Goal: Transaction & Acquisition: Purchase product/service

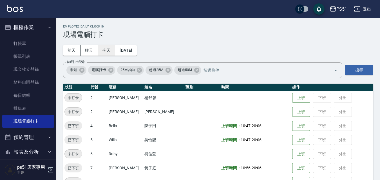
click at [108, 54] on button "今天" at bounding box center [106, 50] width 17 height 10
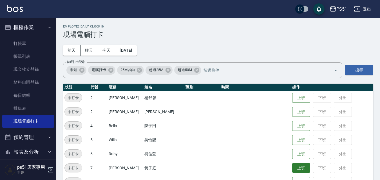
click at [295, 167] on button "上班" at bounding box center [301, 168] width 18 height 10
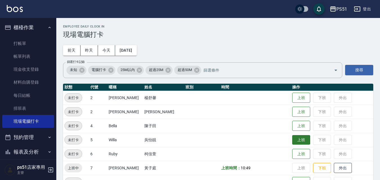
click at [292, 141] on button "上班" at bounding box center [301, 140] width 18 height 10
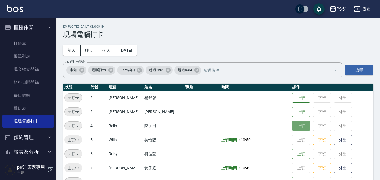
click at [292, 125] on button "上班" at bounding box center [301, 126] width 18 height 10
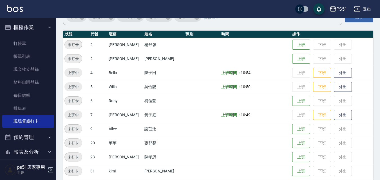
scroll to position [66, 0]
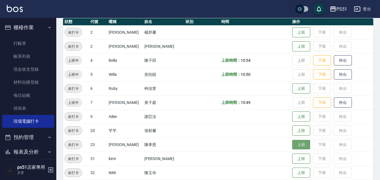
click at [292, 145] on button "上班" at bounding box center [301, 145] width 18 height 10
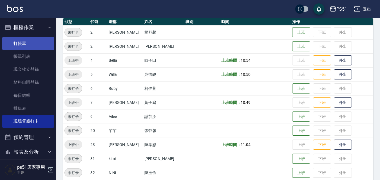
click at [14, 43] on link "打帳單" at bounding box center [28, 43] width 52 height 13
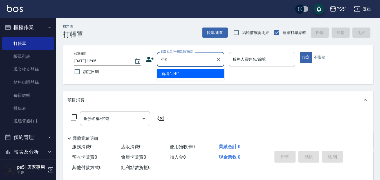
type input "小"
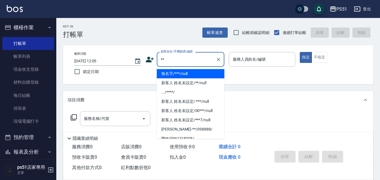
click at [184, 74] on li "無名字/***/null" at bounding box center [191, 73] width 68 height 9
type input "無名字/***/null"
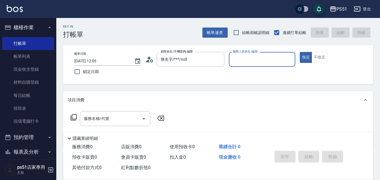
click at [260, 61] on input "服務人員姓名/編號" at bounding box center [262, 60] width 62 height 10
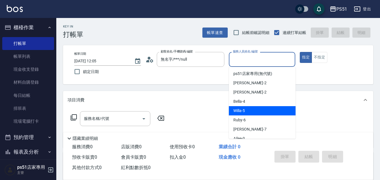
click at [250, 106] on div "Bella -4" at bounding box center [262, 101] width 67 height 9
type input "Bella-4"
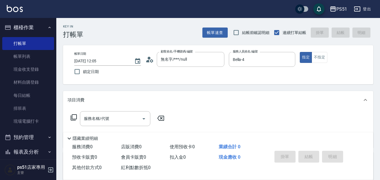
click at [73, 117] on icon at bounding box center [73, 117] width 7 height 7
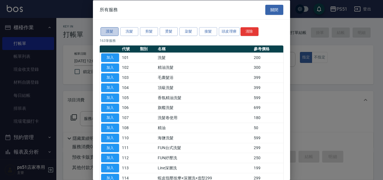
click at [109, 32] on button "護髮" at bounding box center [109, 31] width 18 height 9
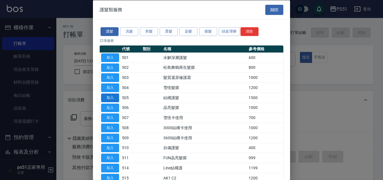
click at [114, 96] on button "加入" at bounding box center [110, 97] width 18 height 9
type input "結構護髮(505)"
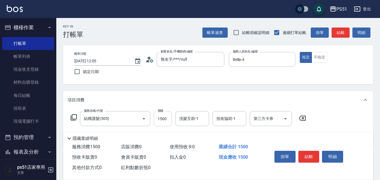
click at [164, 119] on input "1500" at bounding box center [163, 118] width 18 height 15
type input "1300"
click at [346, 30] on button "結帳" at bounding box center [340, 33] width 18 height 10
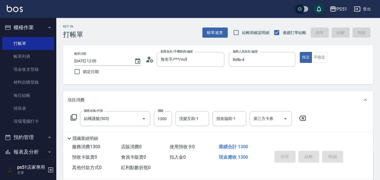
type input "[DATE] 12:06"
